Goal: Leave review/rating: Leave review/rating

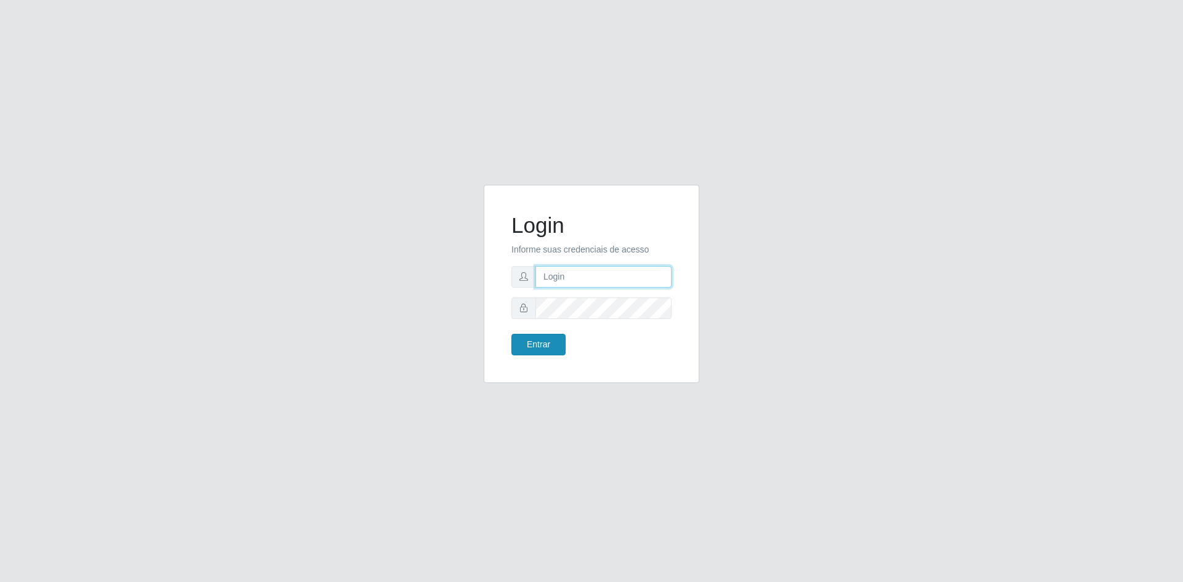
type input "[EMAIL_ADDRESS][DOMAIN_NAME]"
click at [543, 350] on button "Entrar" at bounding box center [538, 345] width 54 height 22
click at [536, 344] on button "Entrar" at bounding box center [538, 345] width 54 height 22
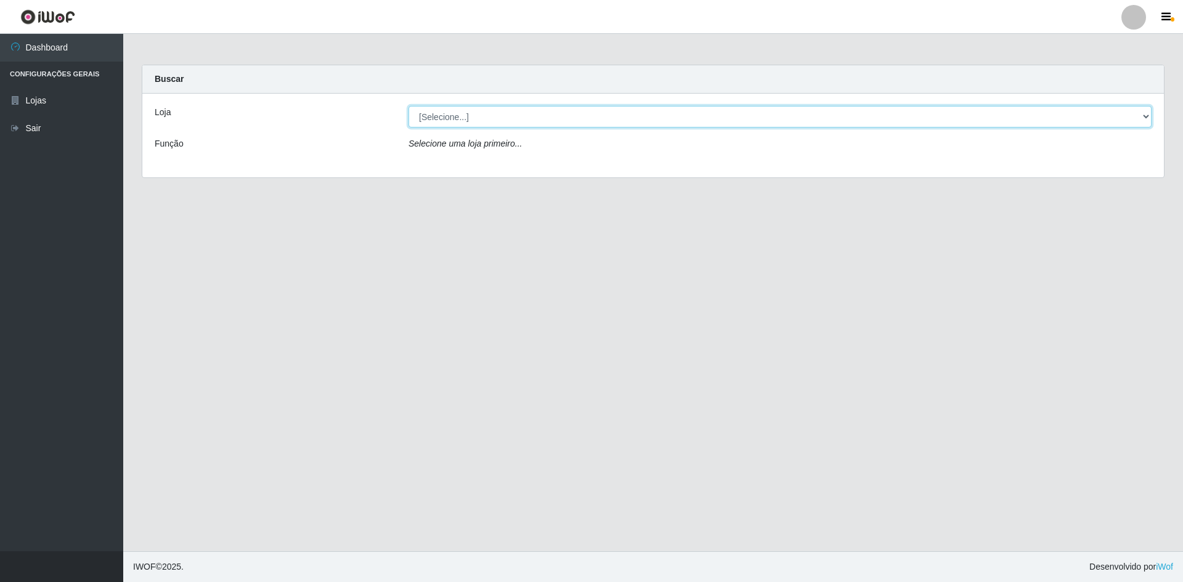
click at [487, 119] on select "[Selecione...] Hiper Queiroz - [GEOGRAPHIC_DATA] [GEOGRAPHIC_DATA] [GEOGRAPHIC_…" at bounding box center [779, 117] width 743 height 22
select select "517"
click at [408, 106] on select "[Selecione...] Hiper Queiroz - [GEOGRAPHIC_DATA] [GEOGRAPHIC_DATA] [GEOGRAPHIC_…" at bounding box center [779, 117] width 743 height 22
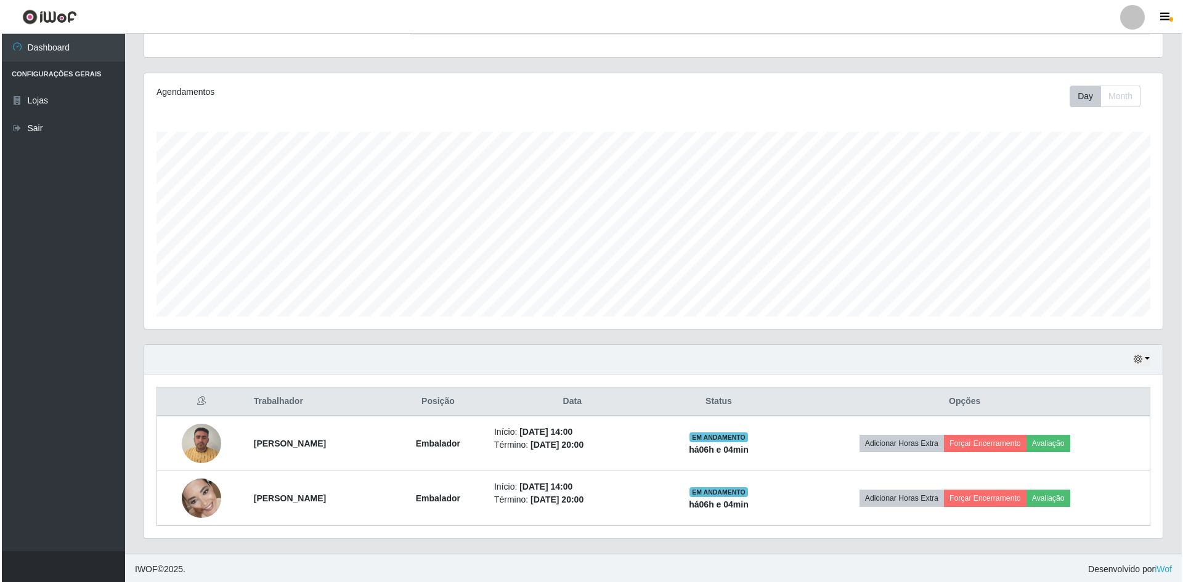
scroll to position [126, 0]
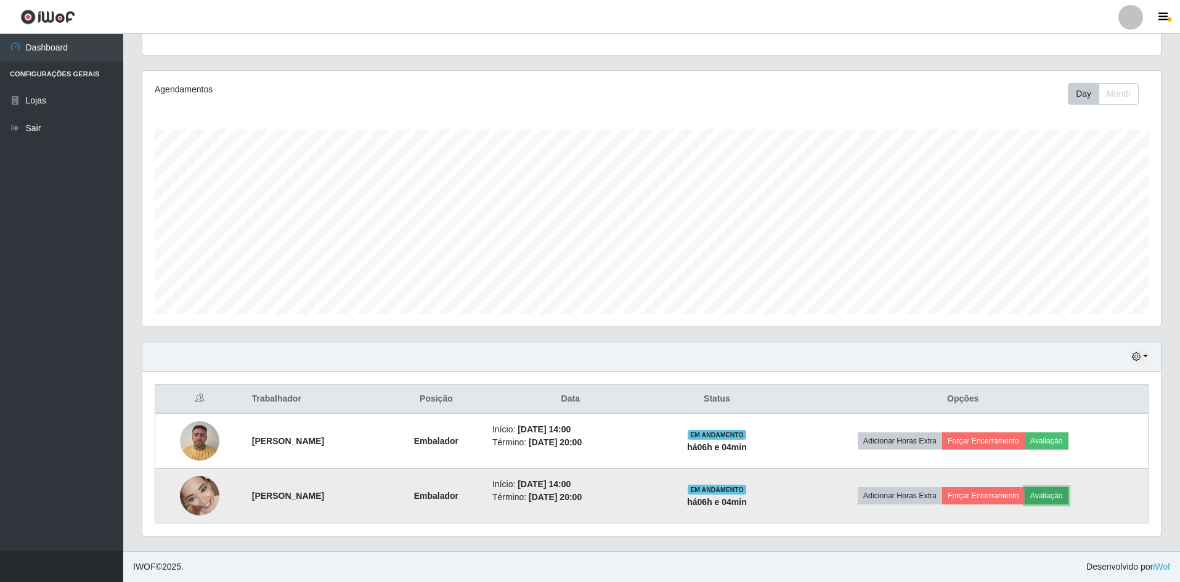
click at [1068, 495] on button "Avaliação" at bounding box center [1046, 495] width 44 height 17
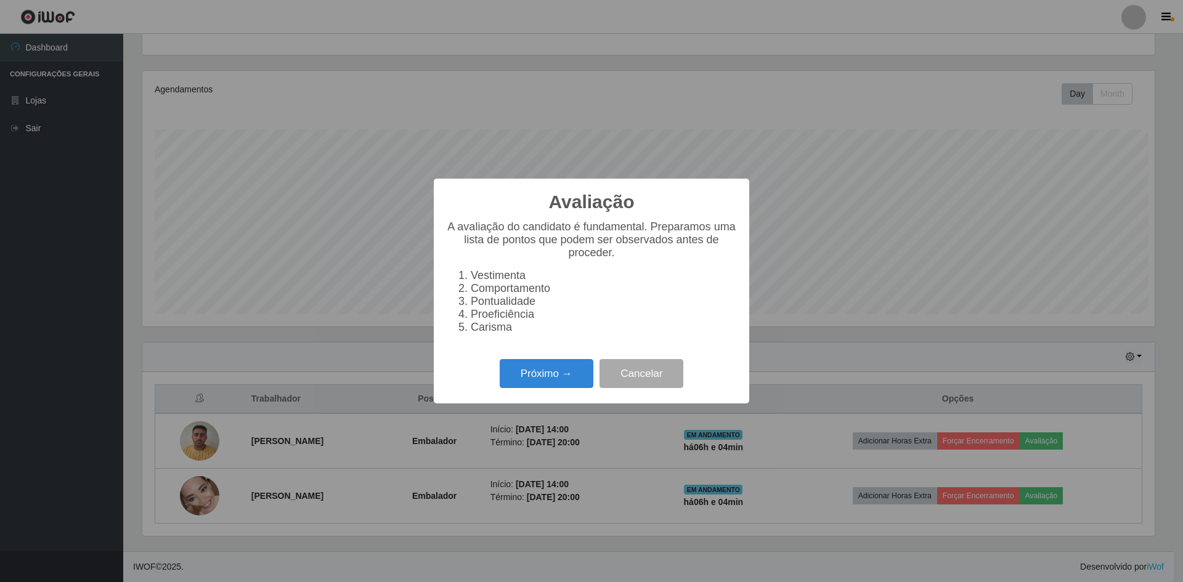
scroll to position [256, 1012]
click at [551, 371] on button "Próximo →" at bounding box center [547, 373] width 94 height 29
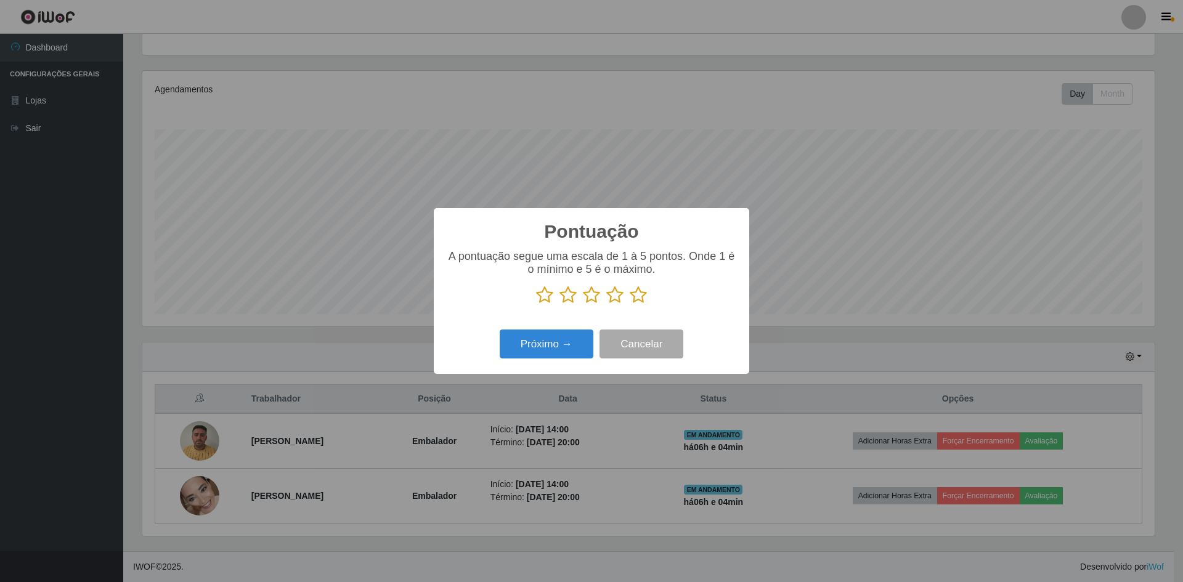
click at [638, 299] on icon at bounding box center [638, 295] width 17 height 18
click at [630, 304] on input "radio" at bounding box center [630, 304] width 0 height 0
click at [566, 345] on button "Próximo →" at bounding box center [547, 344] width 94 height 29
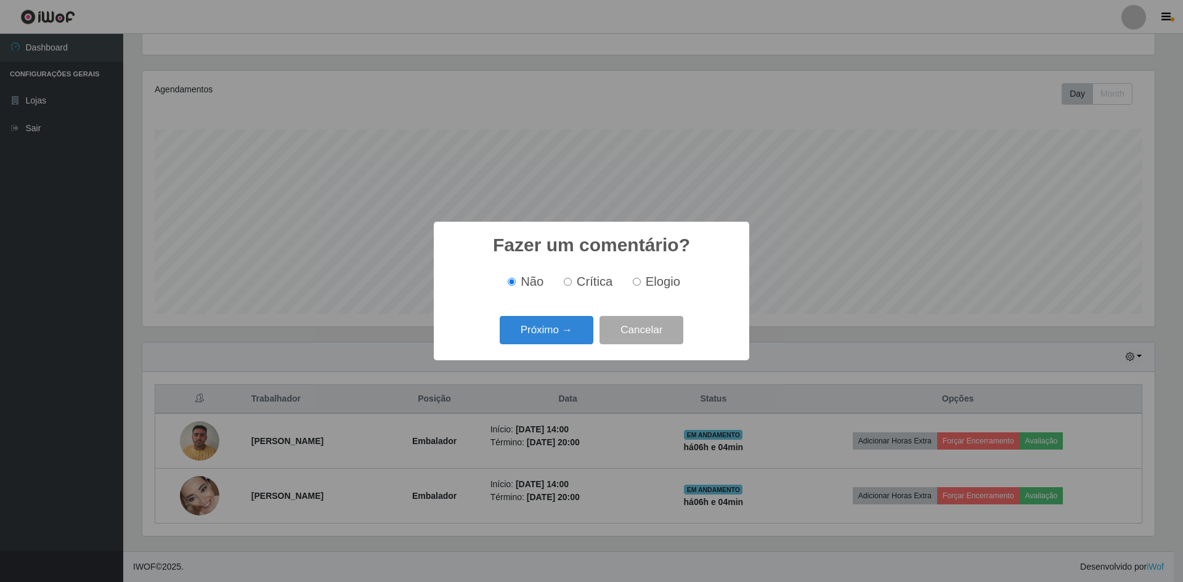
click at [644, 281] on label "Elogio" at bounding box center [654, 282] width 52 height 14
click at [641, 281] on input "Elogio" at bounding box center [637, 282] width 8 height 8
radio input "true"
click at [574, 328] on button "Próximo →" at bounding box center [547, 330] width 94 height 29
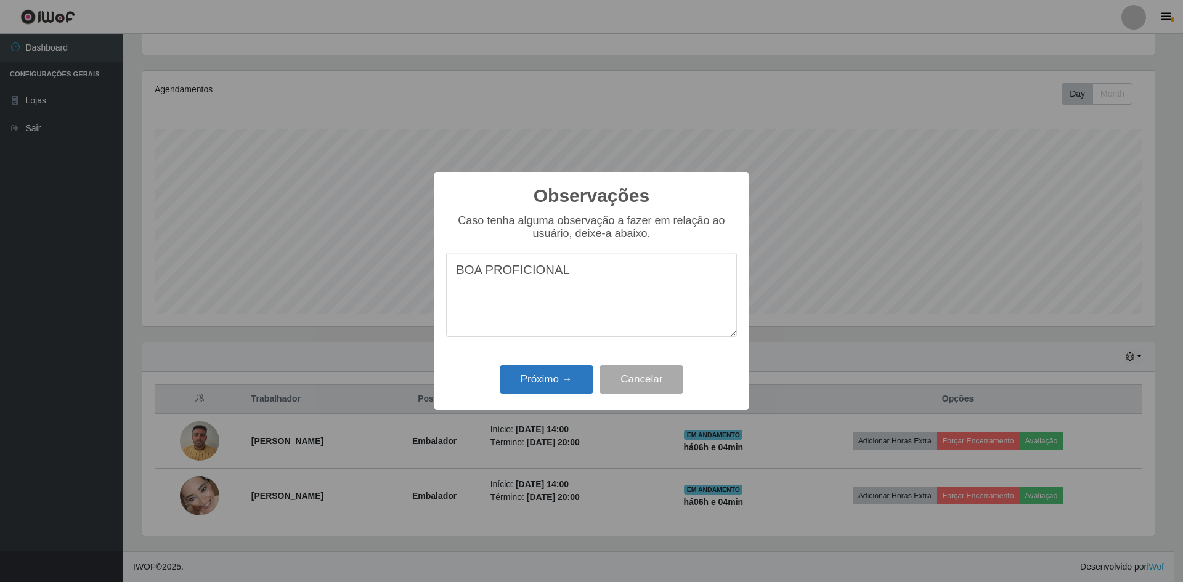
type textarea "BOA PROFICIONAL"
click at [548, 386] on button "Próximo →" at bounding box center [547, 379] width 94 height 29
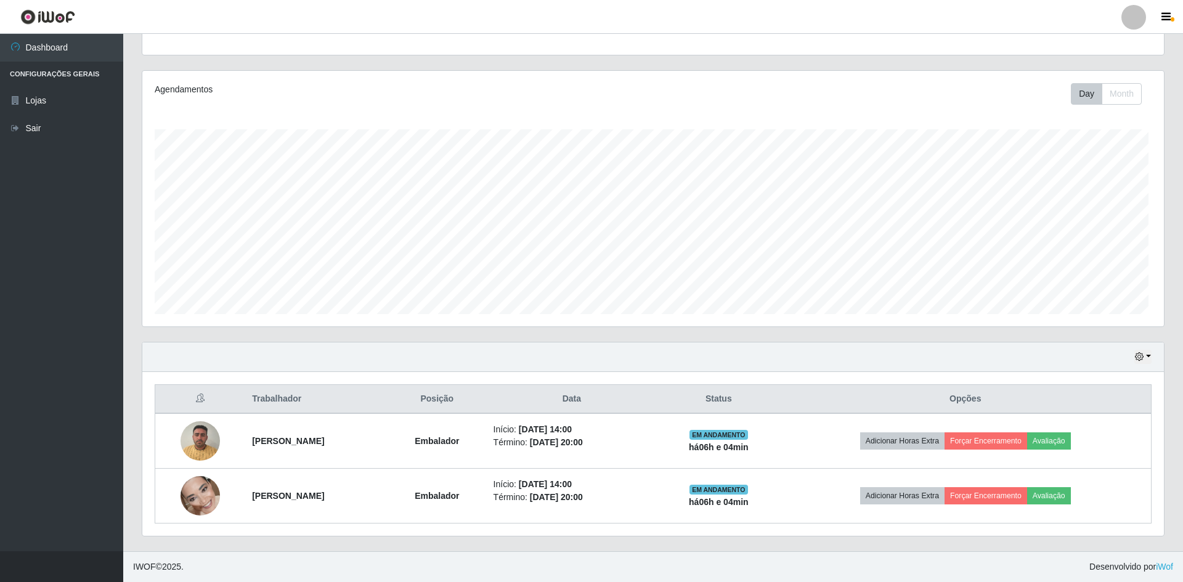
scroll to position [256, 1018]
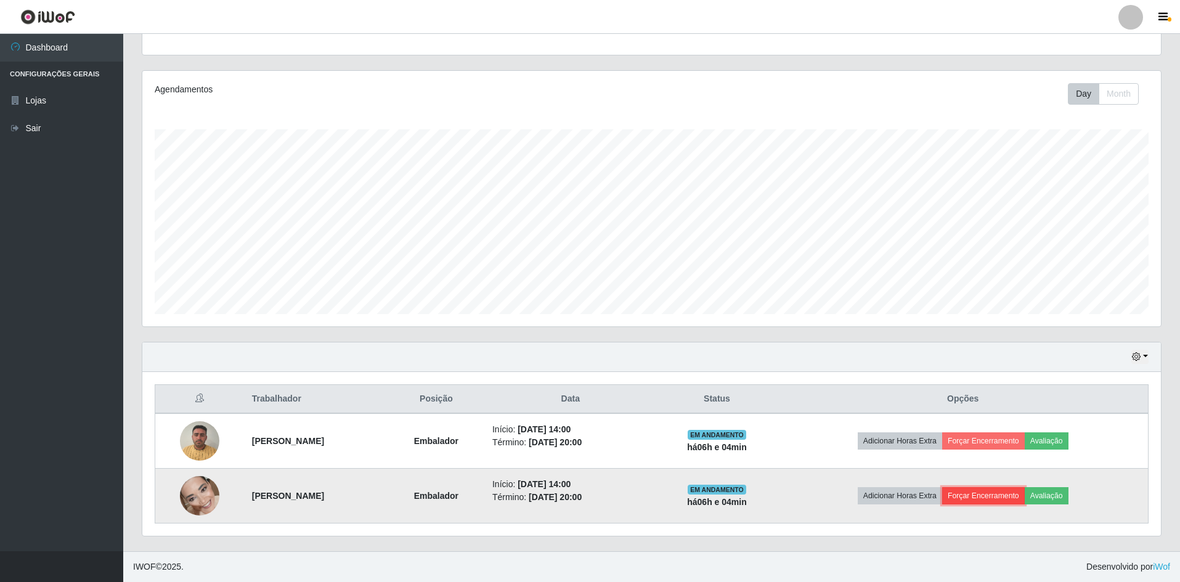
click at [1012, 496] on button "Forçar Encerramento" at bounding box center [983, 495] width 83 height 17
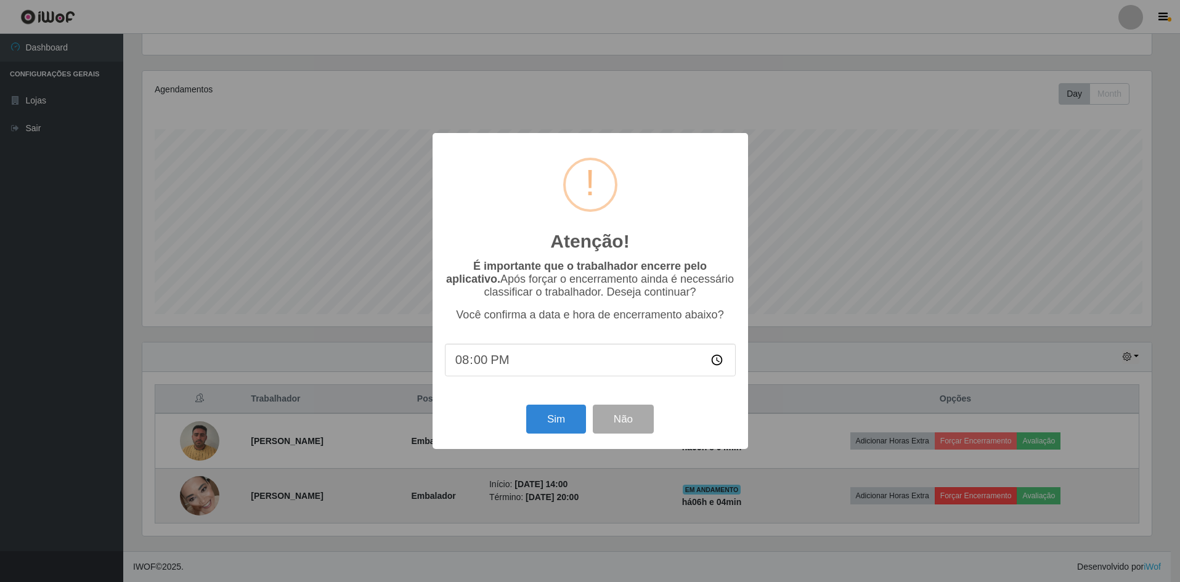
scroll to position [256, 1012]
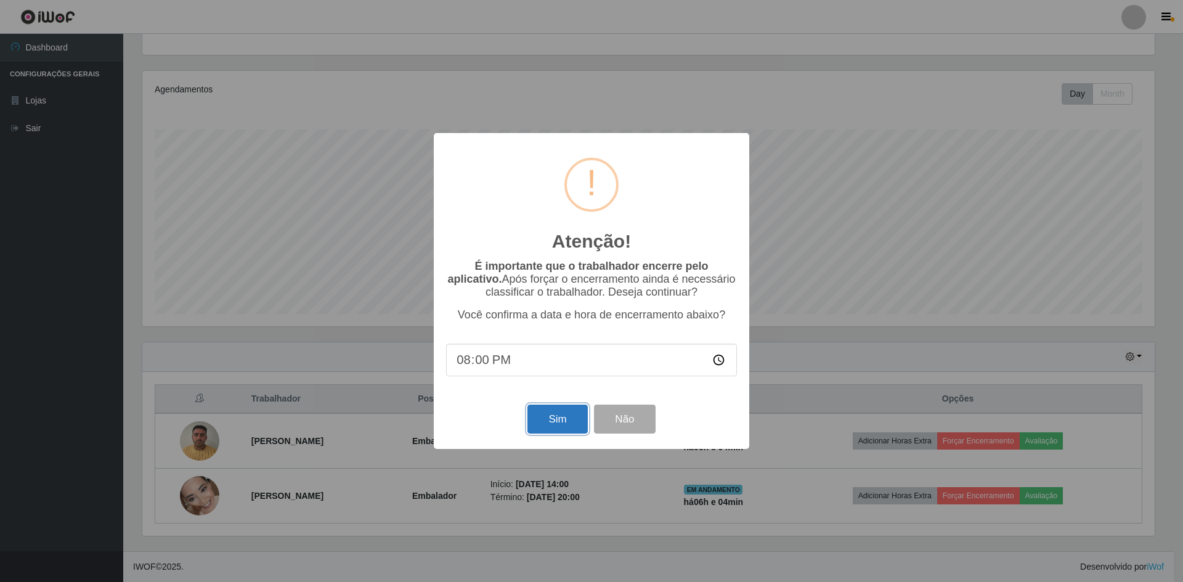
click at [557, 415] on button "Sim" at bounding box center [557, 419] width 60 height 29
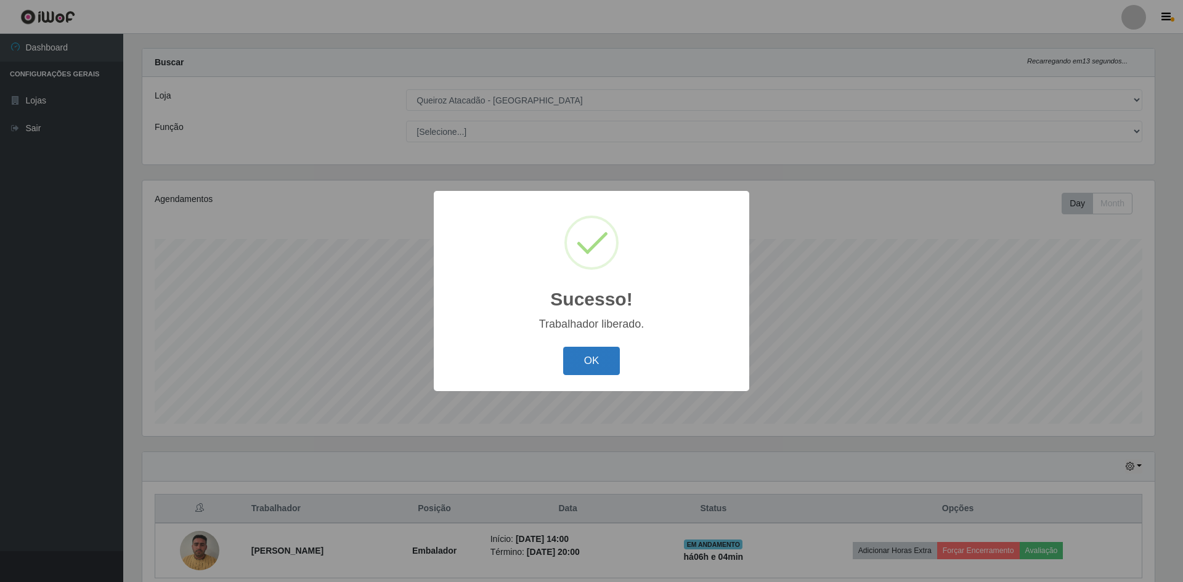
click at [596, 364] on button "OK" at bounding box center [591, 361] width 57 height 29
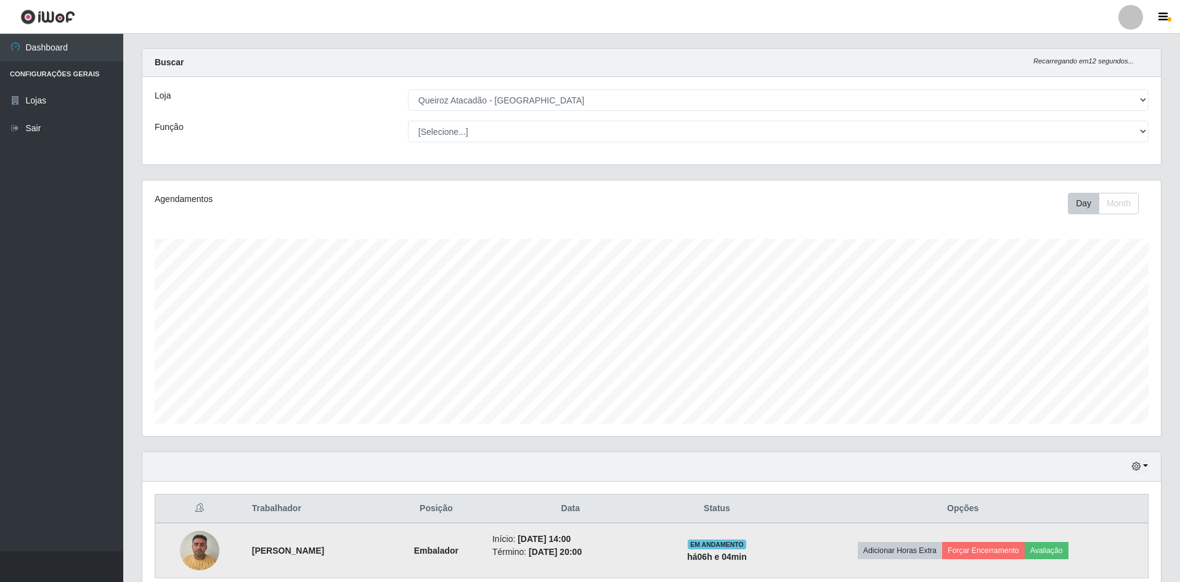
scroll to position [256, 1018]
click at [1068, 554] on button "Avaliação" at bounding box center [1046, 550] width 44 height 17
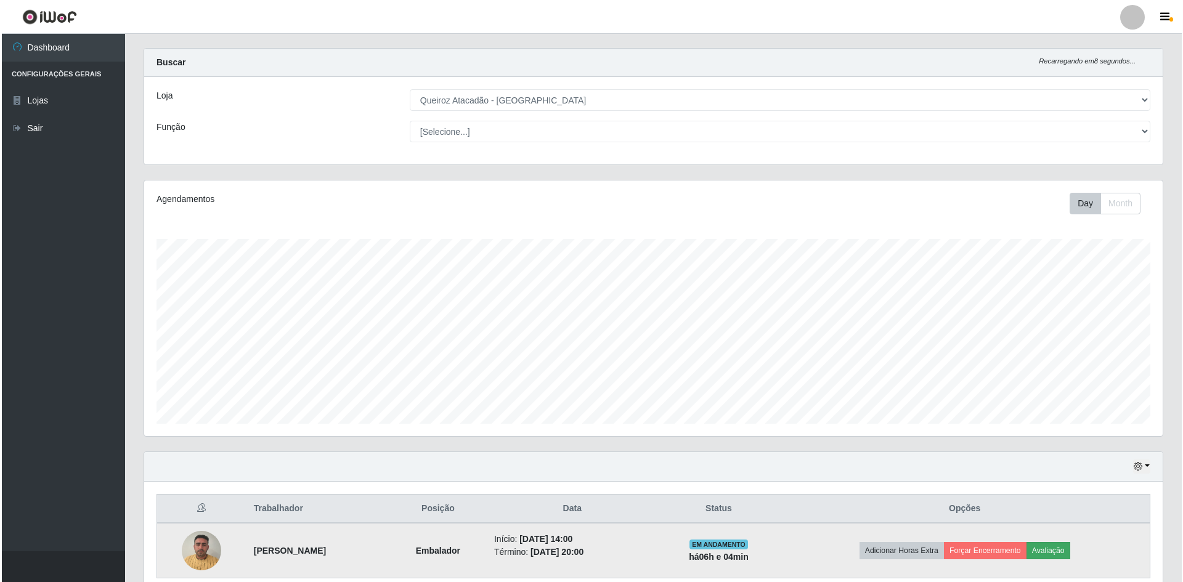
scroll to position [256, 1012]
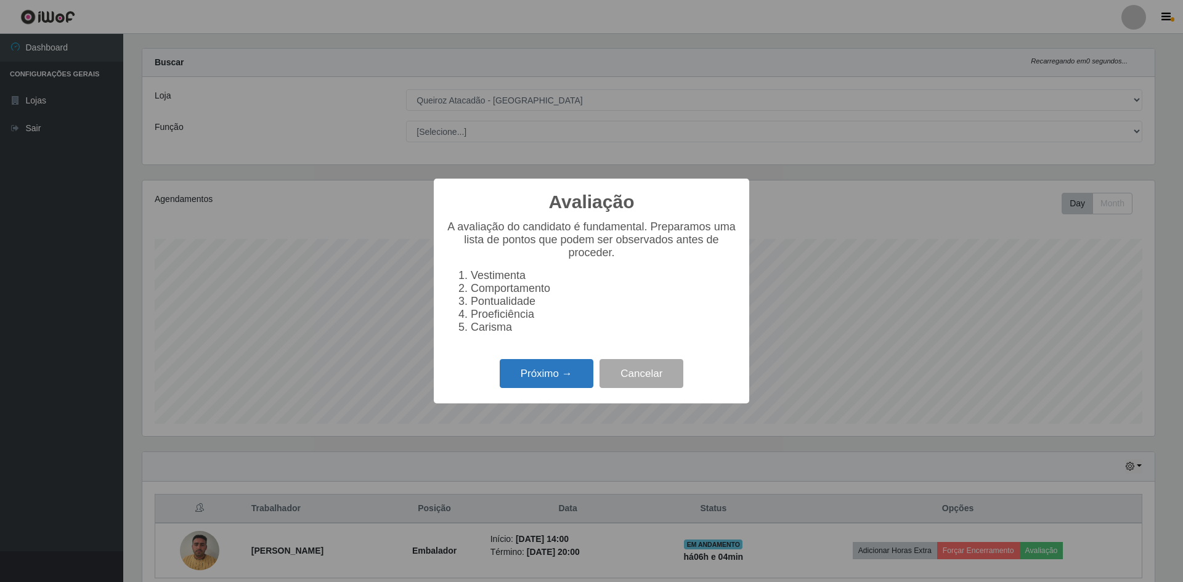
click at [556, 385] on button "Próximo →" at bounding box center [547, 373] width 94 height 29
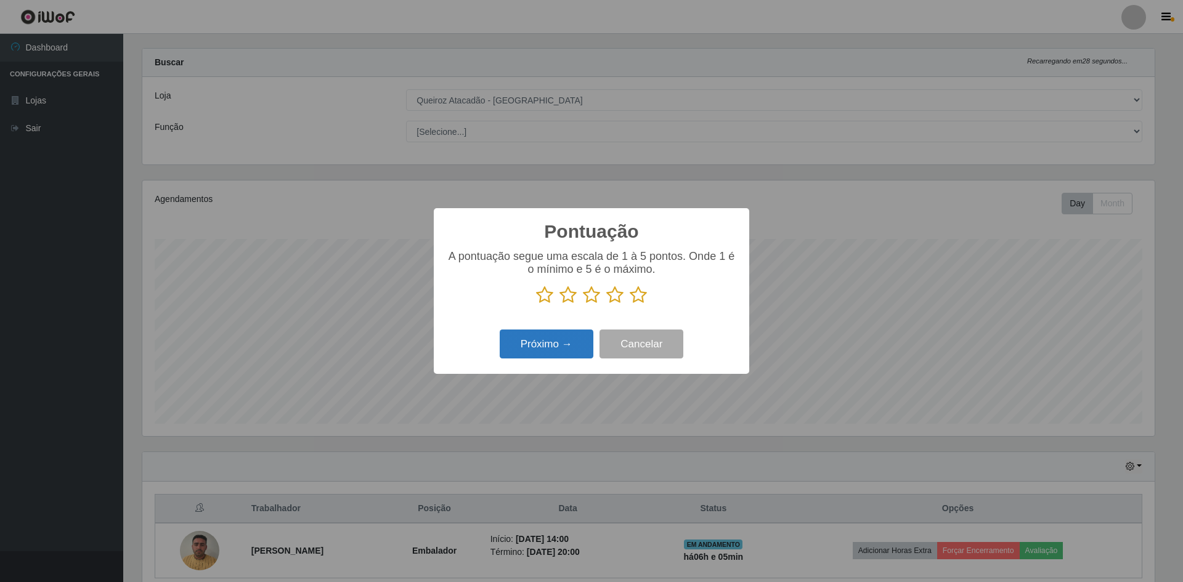
click at [541, 346] on button "Próximo →" at bounding box center [547, 344] width 94 height 29
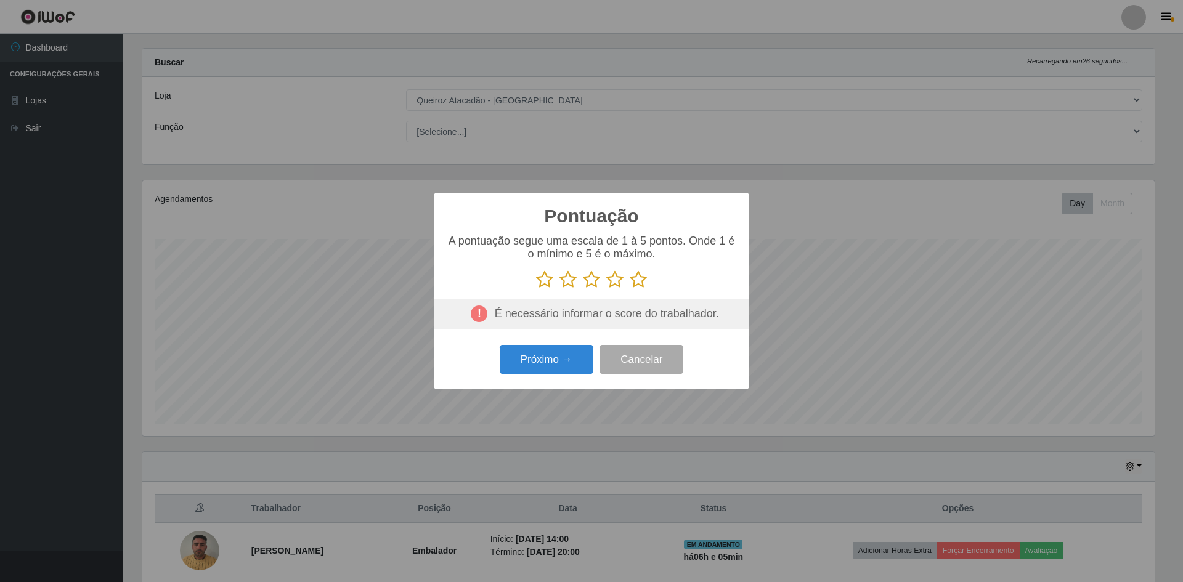
click at [541, 282] on icon at bounding box center [544, 279] width 17 height 18
click at [536, 289] on input "radio" at bounding box center [536, 289] width 0 height 0
click at [549, 356] on button "Próximo →" at bounding box center [547, 359] width 94 height 29
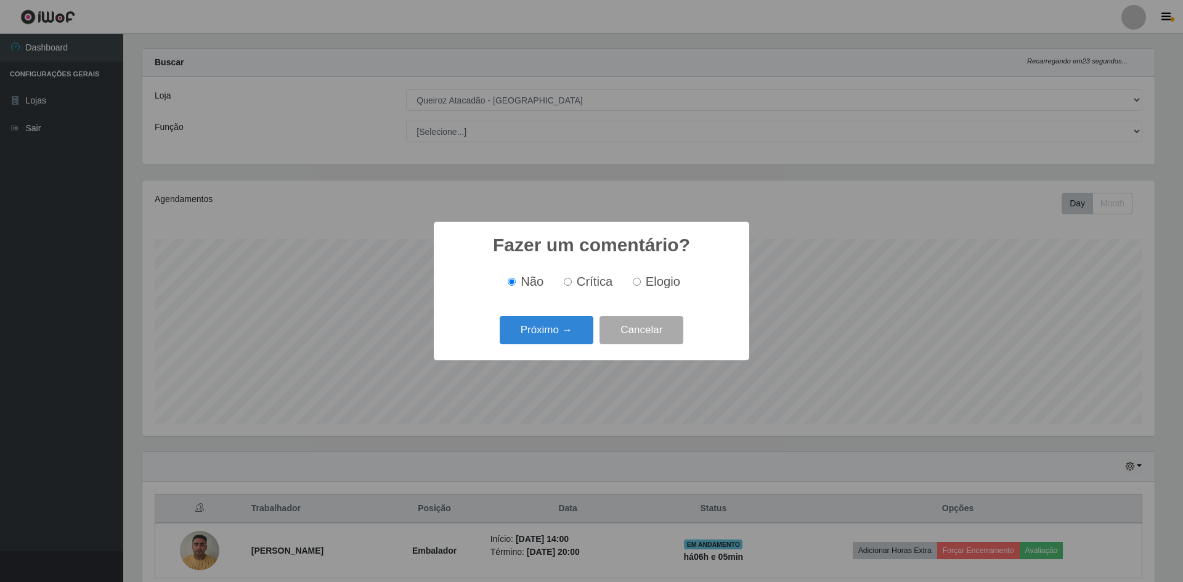
click at [570, 285] on input "Crítica" at bounding box center [568, 282] width 8 height 8
radio input "true"
click at [559, 343] on button "Próximo →" at bounding box center [547, 330] width 94 height 29
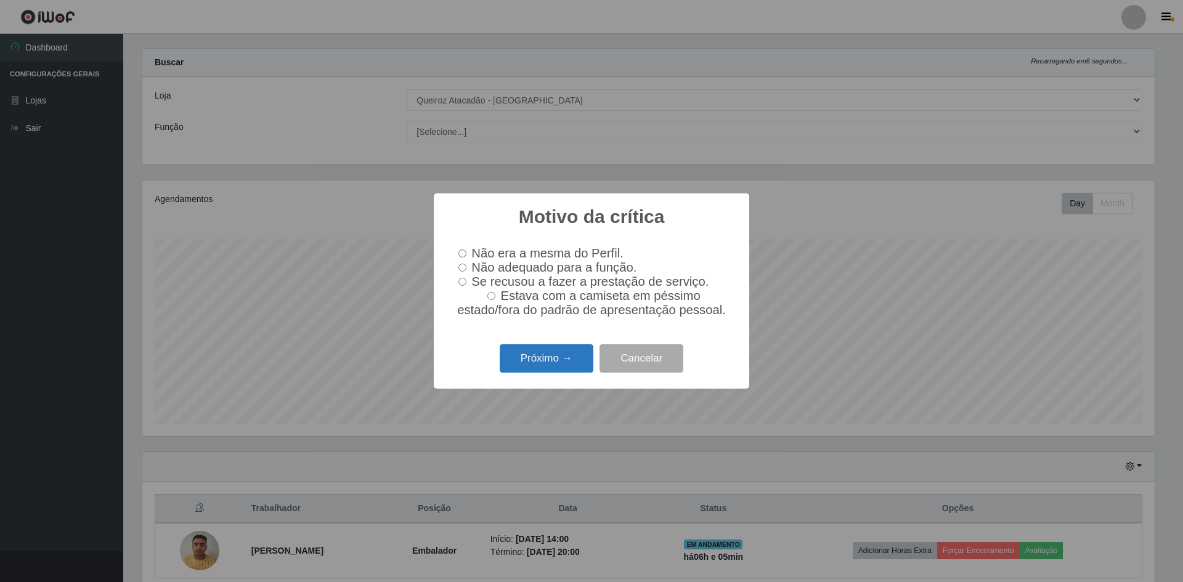
click at [565, 371] on button "Próximo →" at bounding box center [547, 358] width 94 height 29
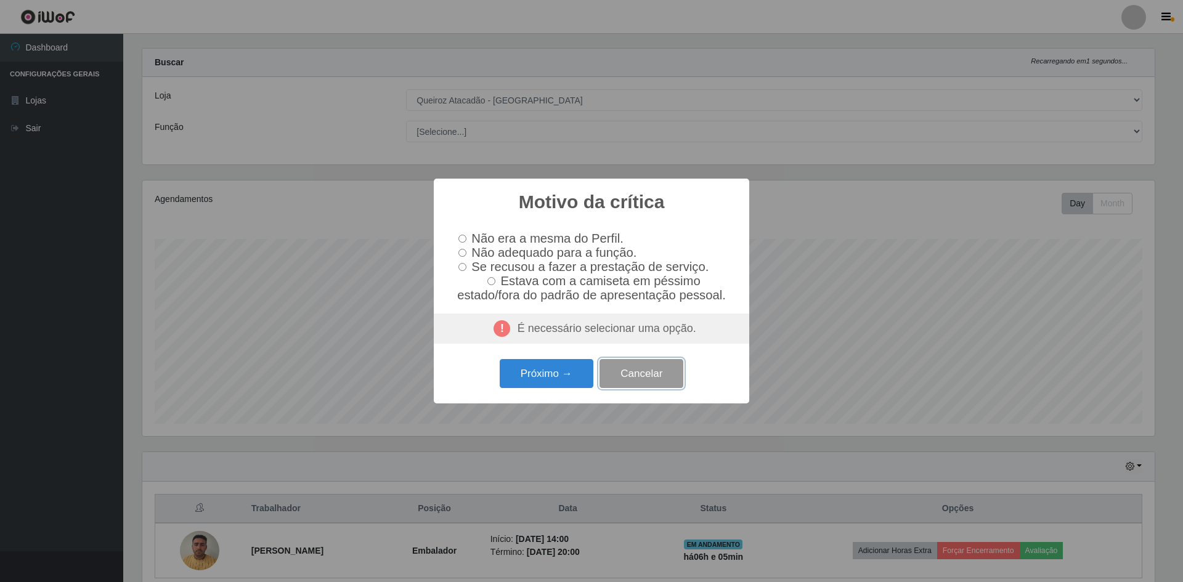
click at [645, 381] on button "Cancelar" at bounding box center [641, 373] width 84 height 29
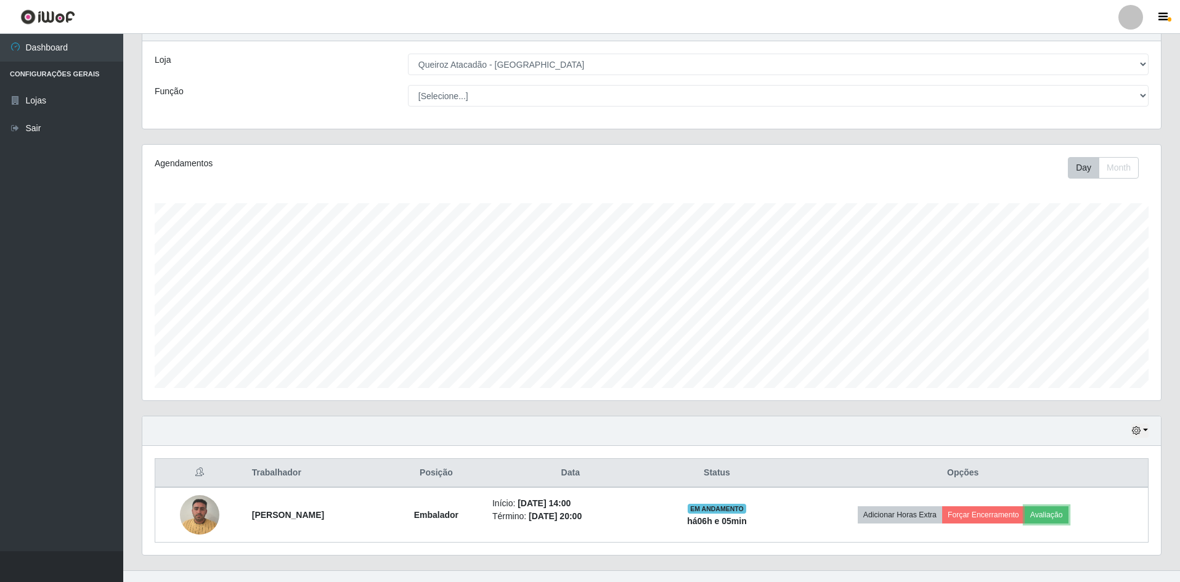
scroll to position [71, 0]
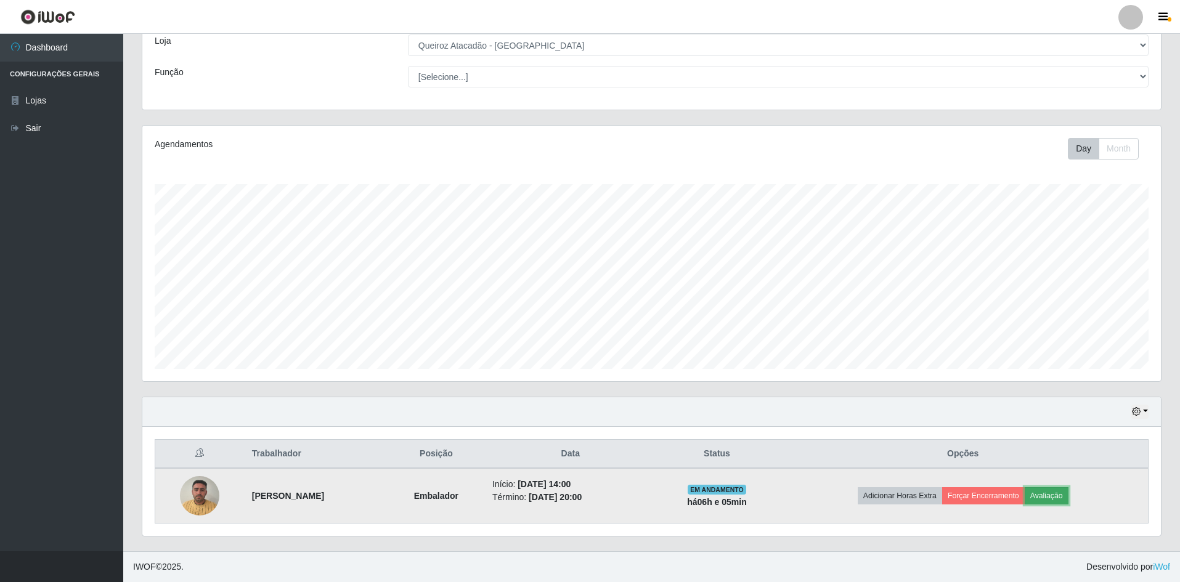
click at [1058, 497] on button "Avaliação" at bounding box center [1046, 495] width 44 height 17
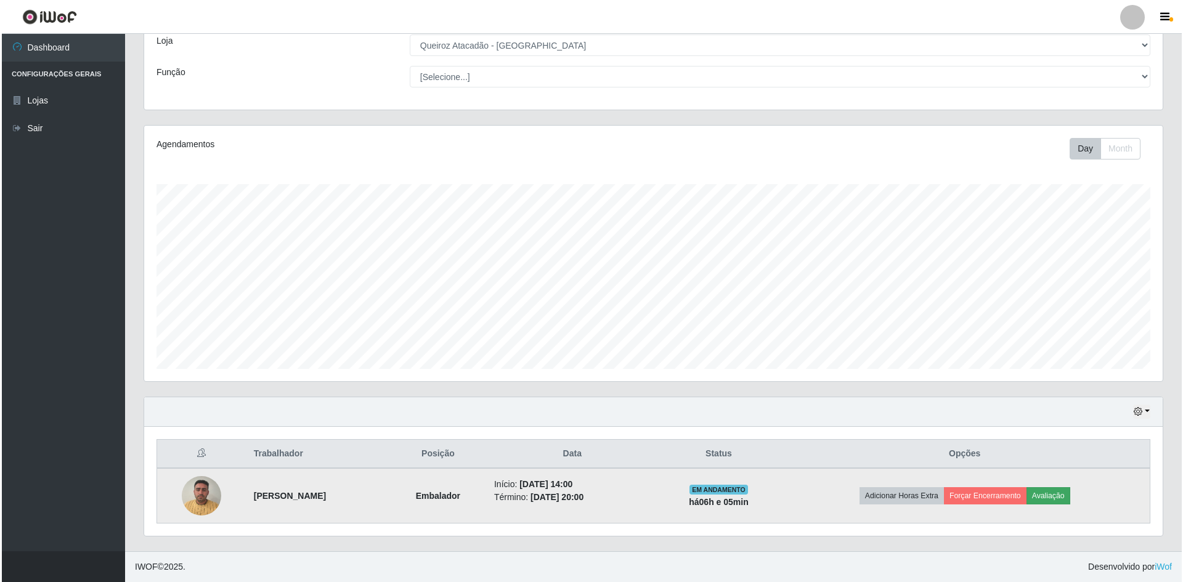
scroll to position [256, 1012]
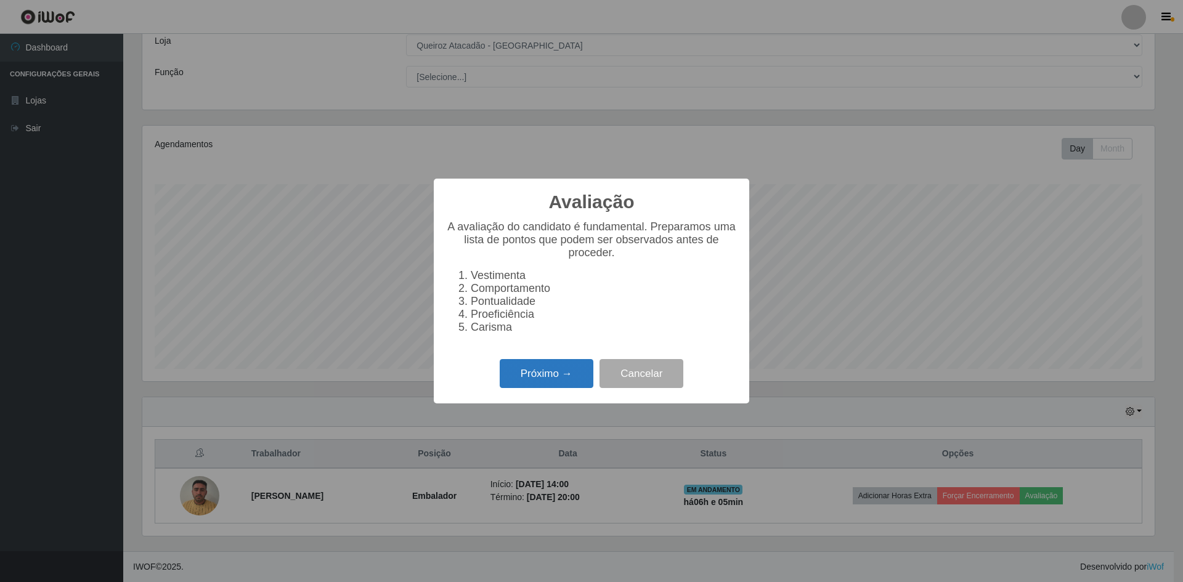
click at [563, 378] on button "Próximo →" at bounding box center [547, 373] width 94 height 29
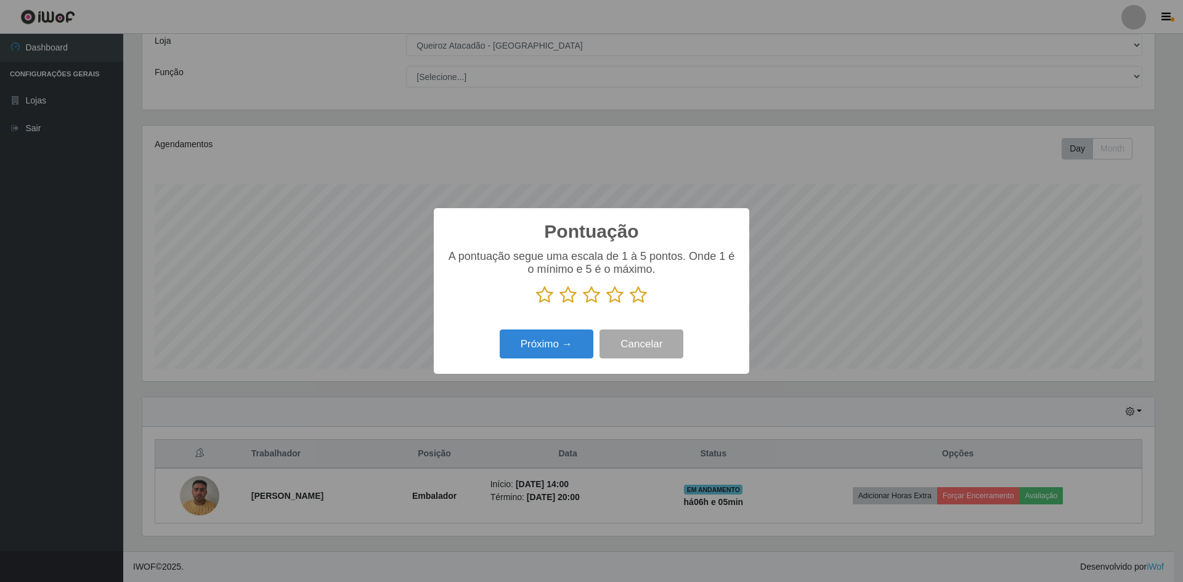
scroll to position [615773, 615016]
click at [540, 296] on icon at bounding box center [544, 295] width 17 height 18
click at [536, 304] on input "radio" at bounding box center [536, 304] width 0 height 0
click at [551, 341] on button "Próximo →" at bounding box center [547, 344] width 94 height 29
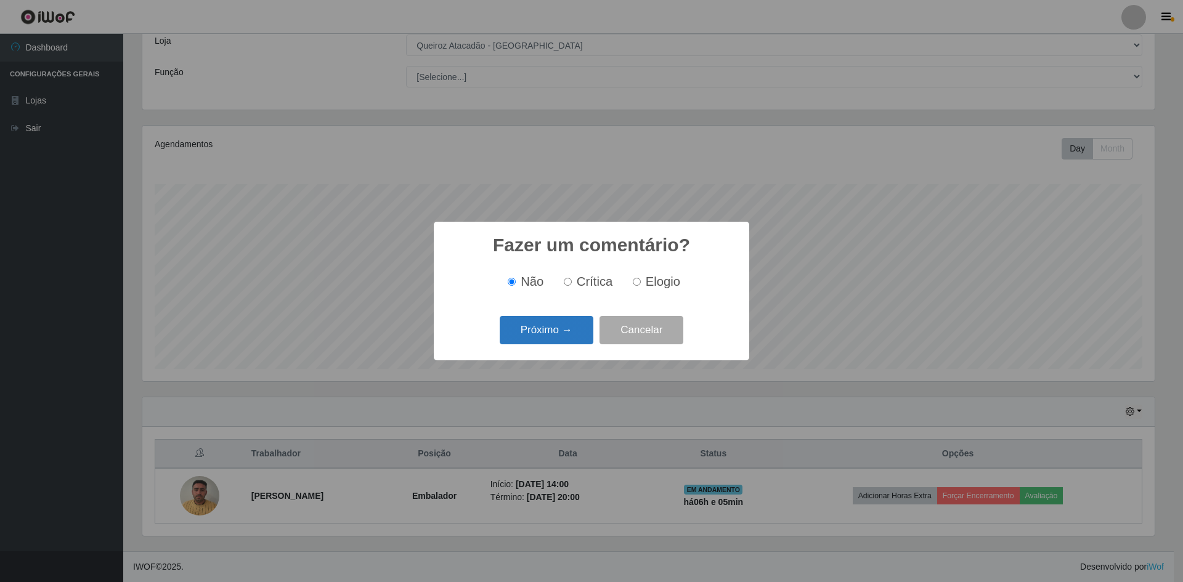
click at [551, 323] on button "Próximo →" at bounding box center [547, 330] width 94 height 29
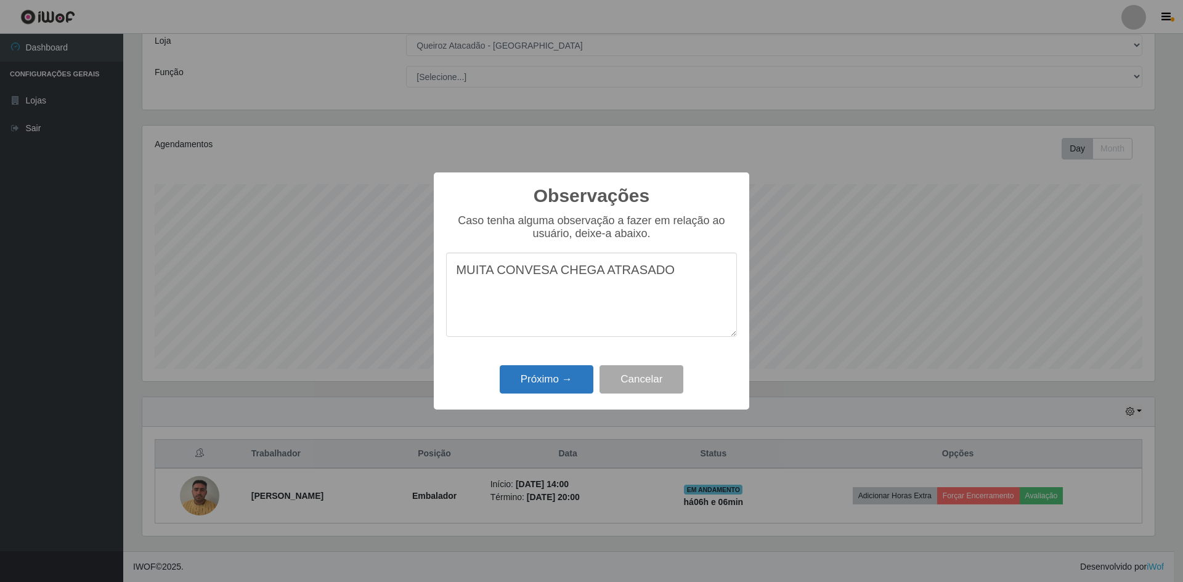
type textarea "MUITA CONVESA CHEGA ATRASADO"
click at [554, 386] on button "Próximo →" at bounding box center [547, 379] width 94 height 29
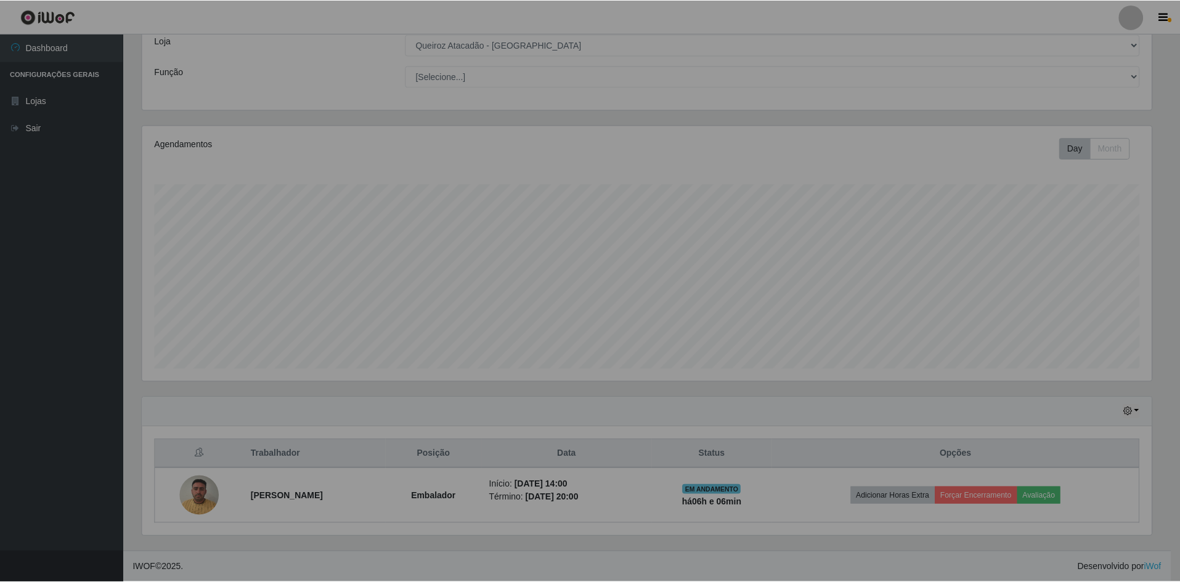
scroll to position [256, 1018]
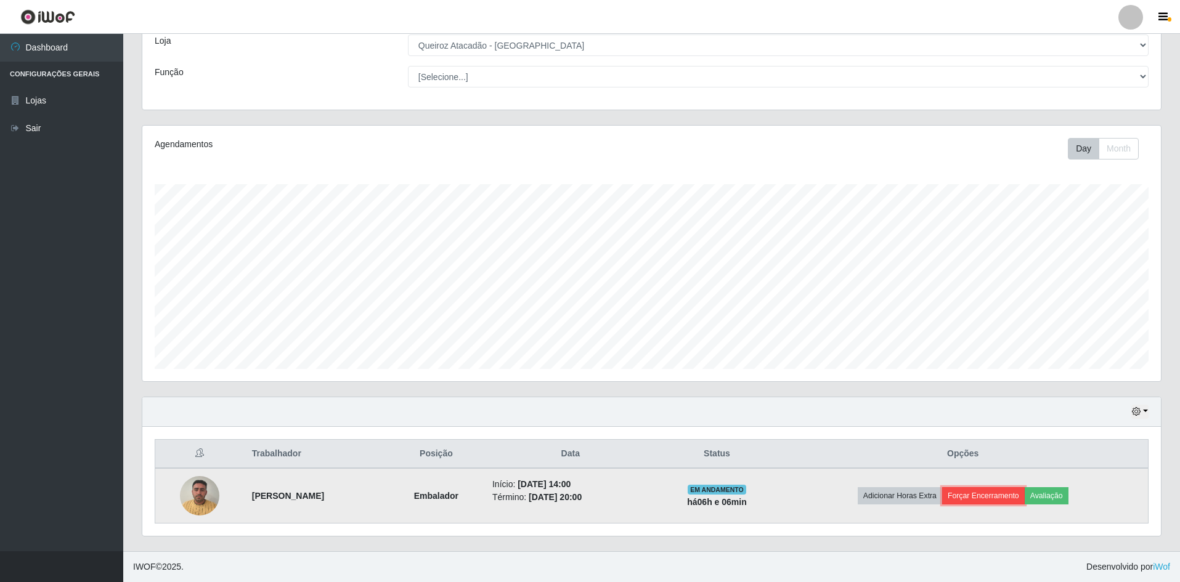
click at [1005, 497] on button "Forçar Encerramento" at bounding box center [983, 495] width 83 height 17
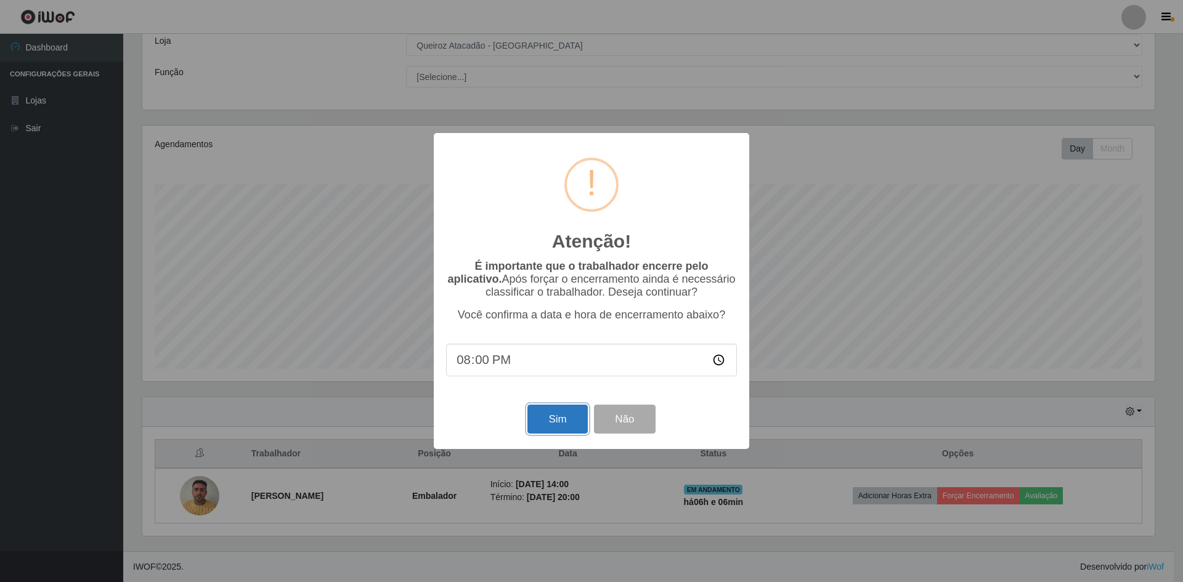
click at [543, 424] on button "Sim" at bounding box center [557, 419] width 60 height 29
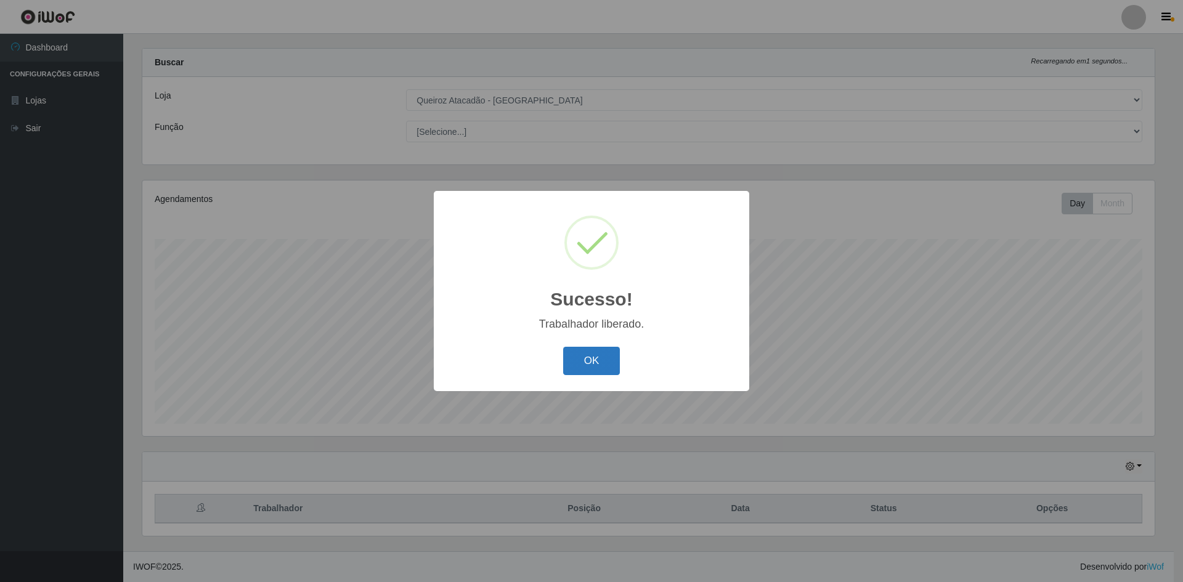
click at [594, 357] on button "OK" at bounding box center [591, 361] width 57 height 29
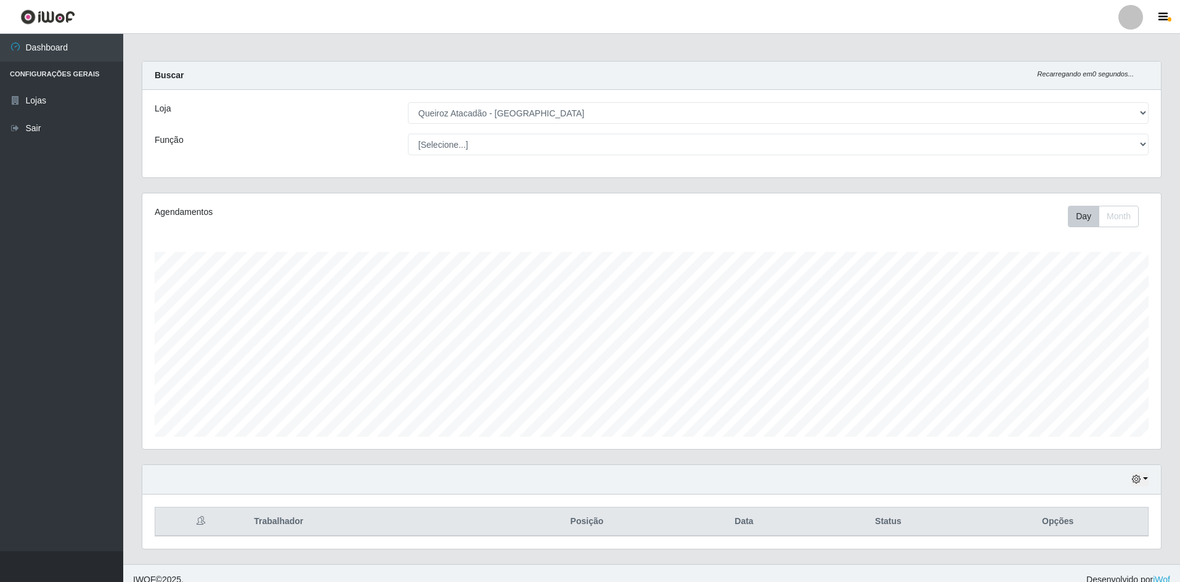
scroll to position [0, 0]
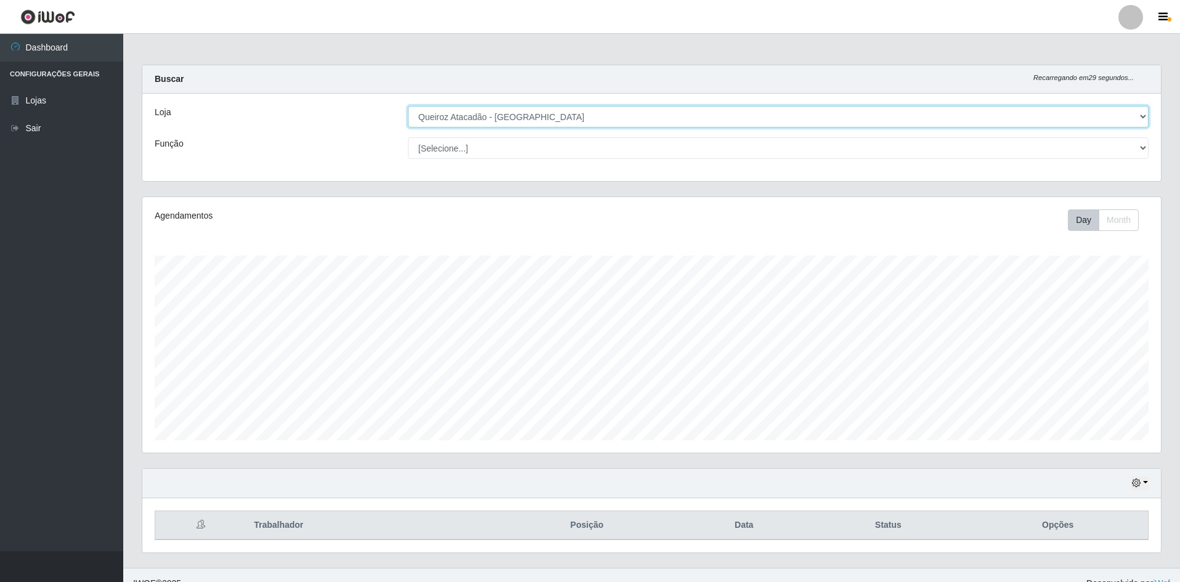
drag, startPoint x: 585, startPoint y: 110, endPoint x: 576, endPoint y: 111, distance: 9.3
click at [585, 110] on select "[Selecione...] Hiper Queiroz - [GEOGRAPHIC_DATA] [GEOGRAPHIC_DATA] [GEOGRAPHIC_…" at bounding box center [778, 117] width 740 height 22
select select "516"
click at [408, 106] on select "[Selecione...] Hiper Queiroz - [GEOGRAPHIC_DATA] [GEOGRAPHIC_DATA] [GEOGRAPHIC_…" at bounding box center [778, 117] width 740 height 22
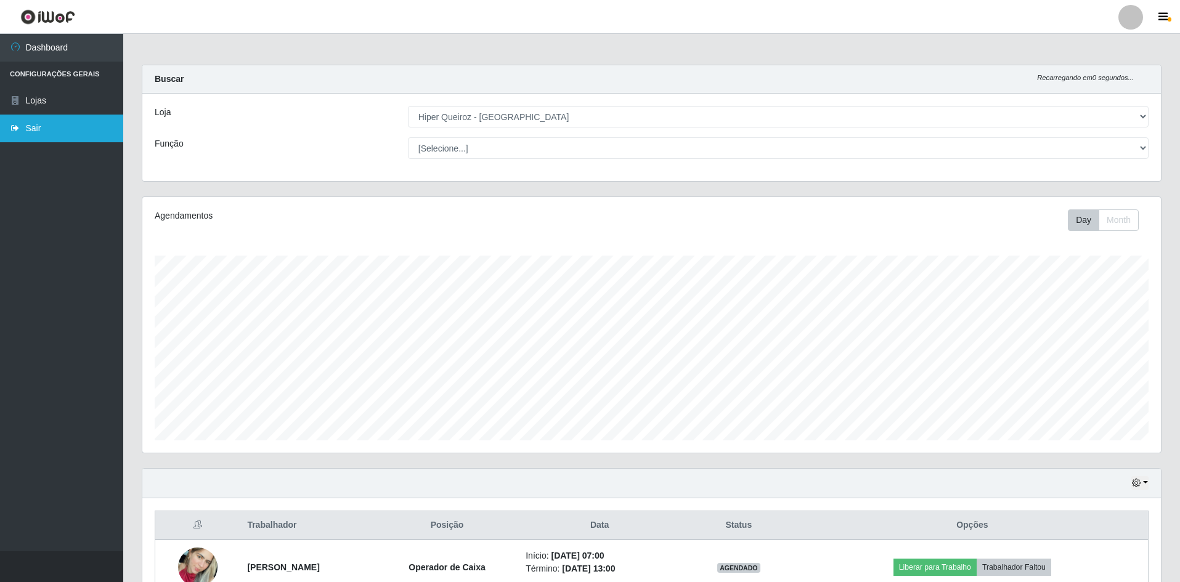
click at [51, 125] on link "Sair" at bounding box center [61, 129] width 123 height 28
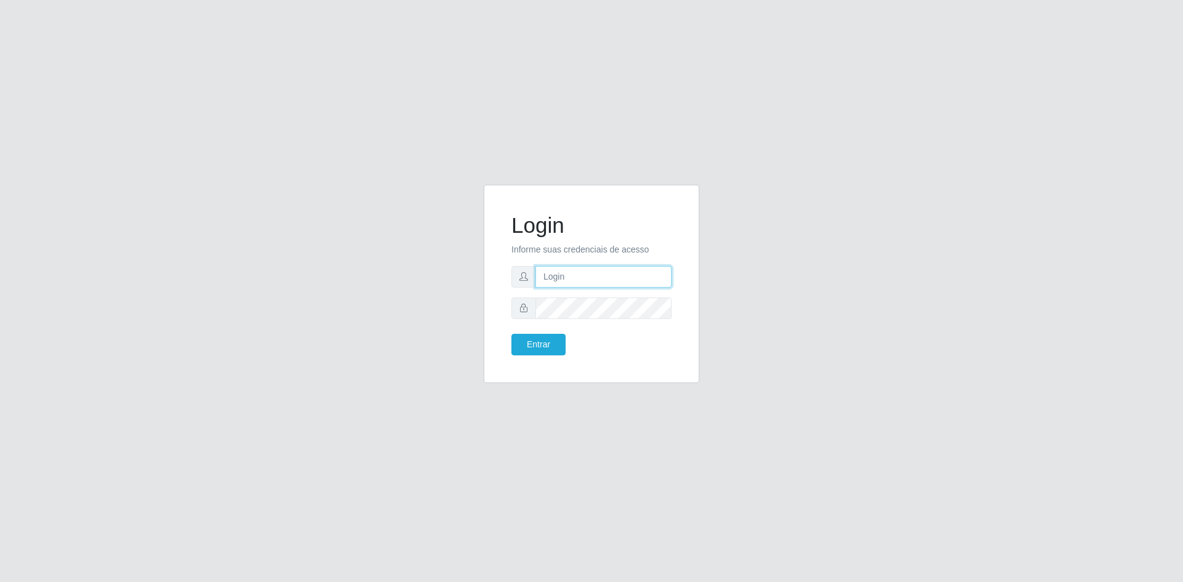
type input "[EMAIL_ADDRESS][DOMAIN_NAME]"
